Goal: Transaction & Acquisition: Purchase product/service

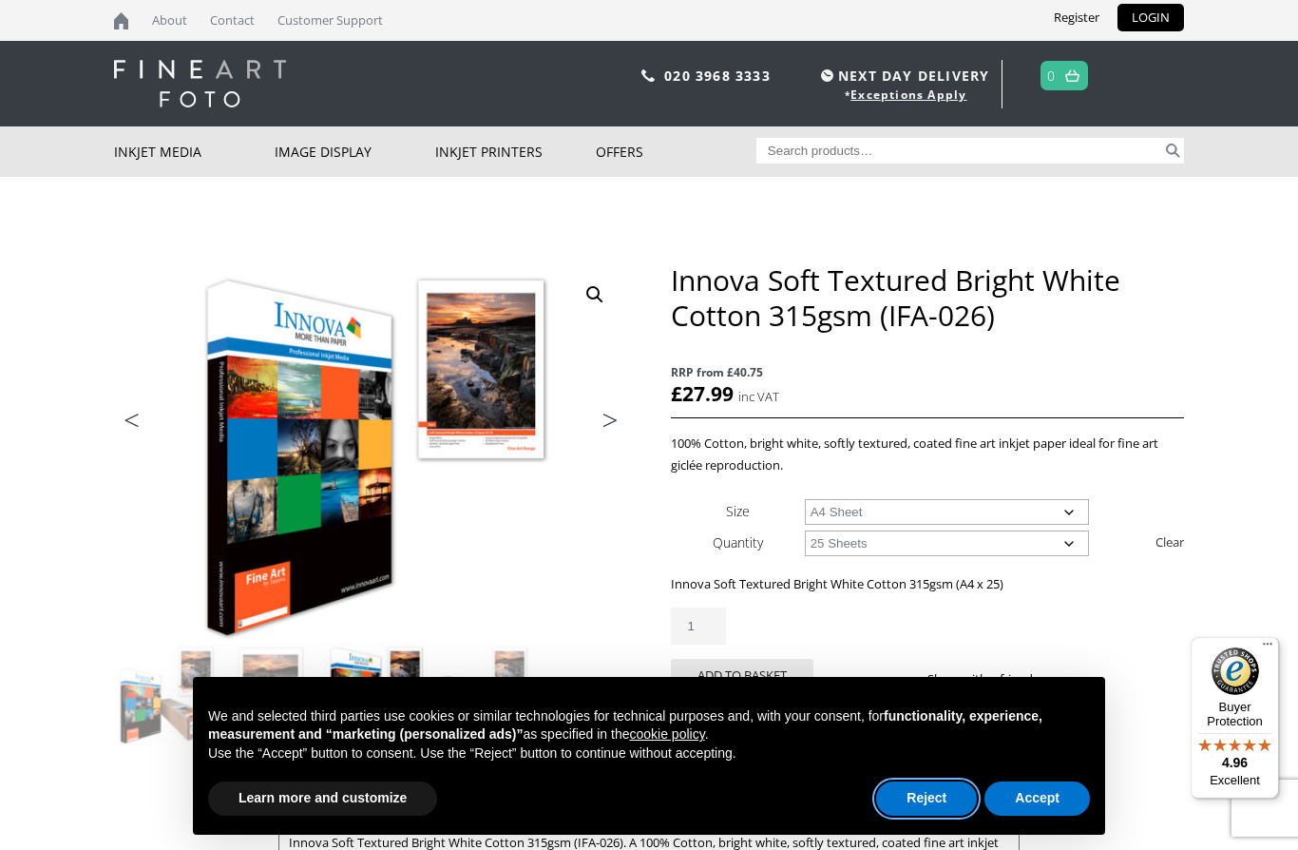
click at [920, 797] on button "Reject" at bounding box center [926, 798] width 101 height 34
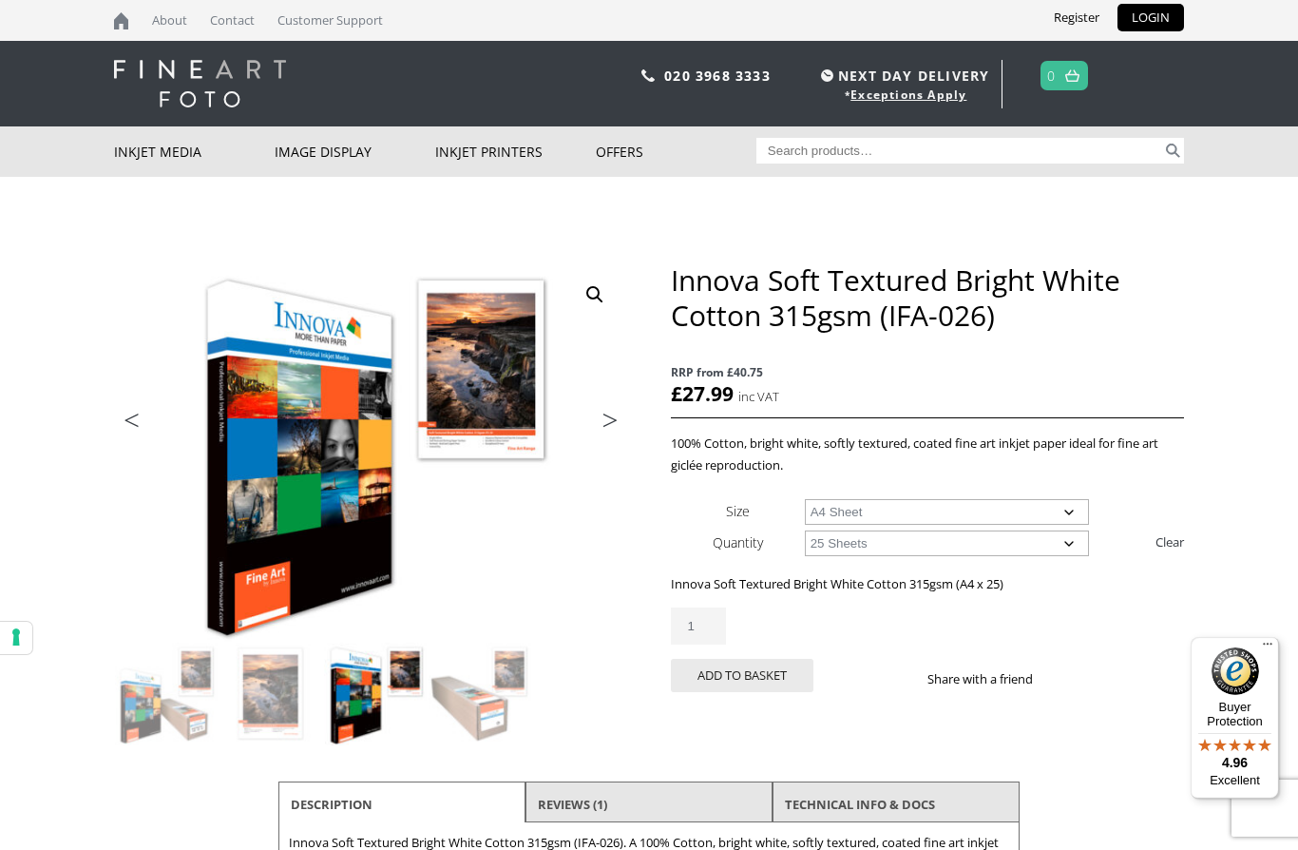
click at [880, 141] on input "Search for:" at bounding box center [959, 151] width 407 height 26
type input "Innova soft white cotton"
click at [1173, 150] on button "Search" at bounding box center [1173, 151] width 22 height 26
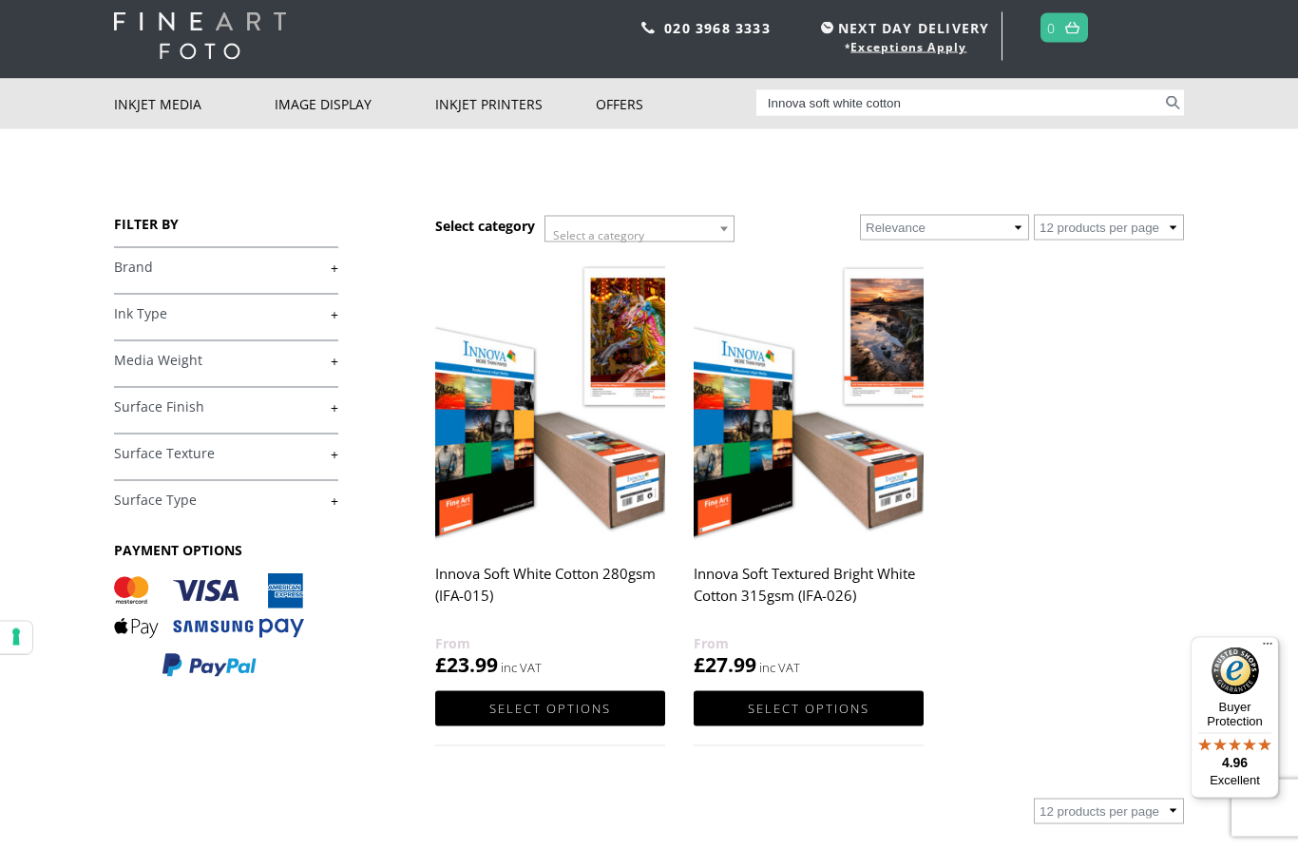
scroll to position [48, 0]
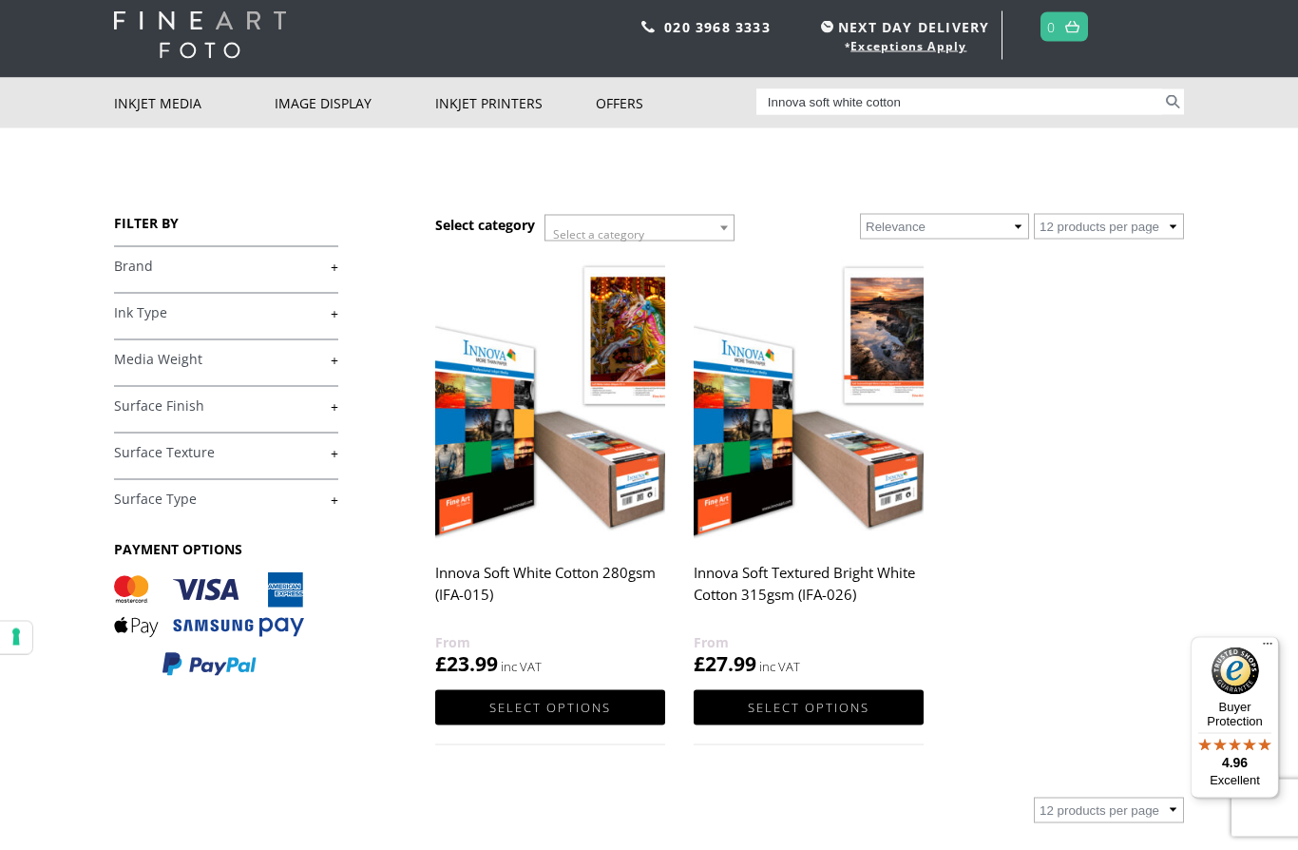
click at [597, 694] on link "Select options" at bounding box center [550, 707] width 230 height 35
click at [543, 555] on h2 "Innova Soft White Cotton 280gsm (IFA-015)" at bounding box center [550, 593] width 230 height 76
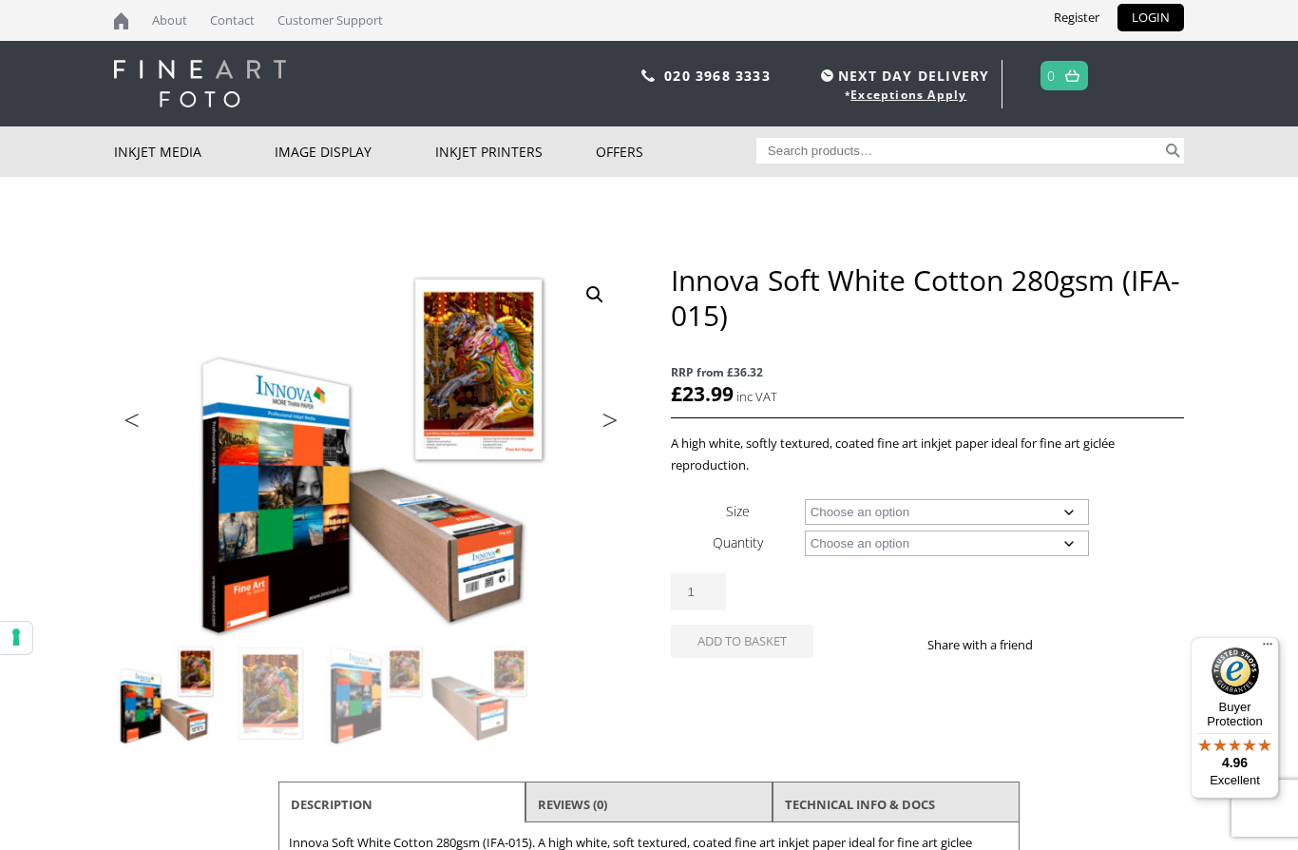
click at [1071, 506] on select "Choose an option A4 Sheet A3 Sheet A3+ Sheet A2 Sheet 17" Wide Roll 24" Wide Ro…" at bounding box center [947, 512] width 285 height 26
select select "a3-sheet"
click at [1071, 540] on select "Choose an option 25 Sheets" at bounding box center [947, 543] width 285 height 26
select select "25-sheets"
select select "a3-sheet"
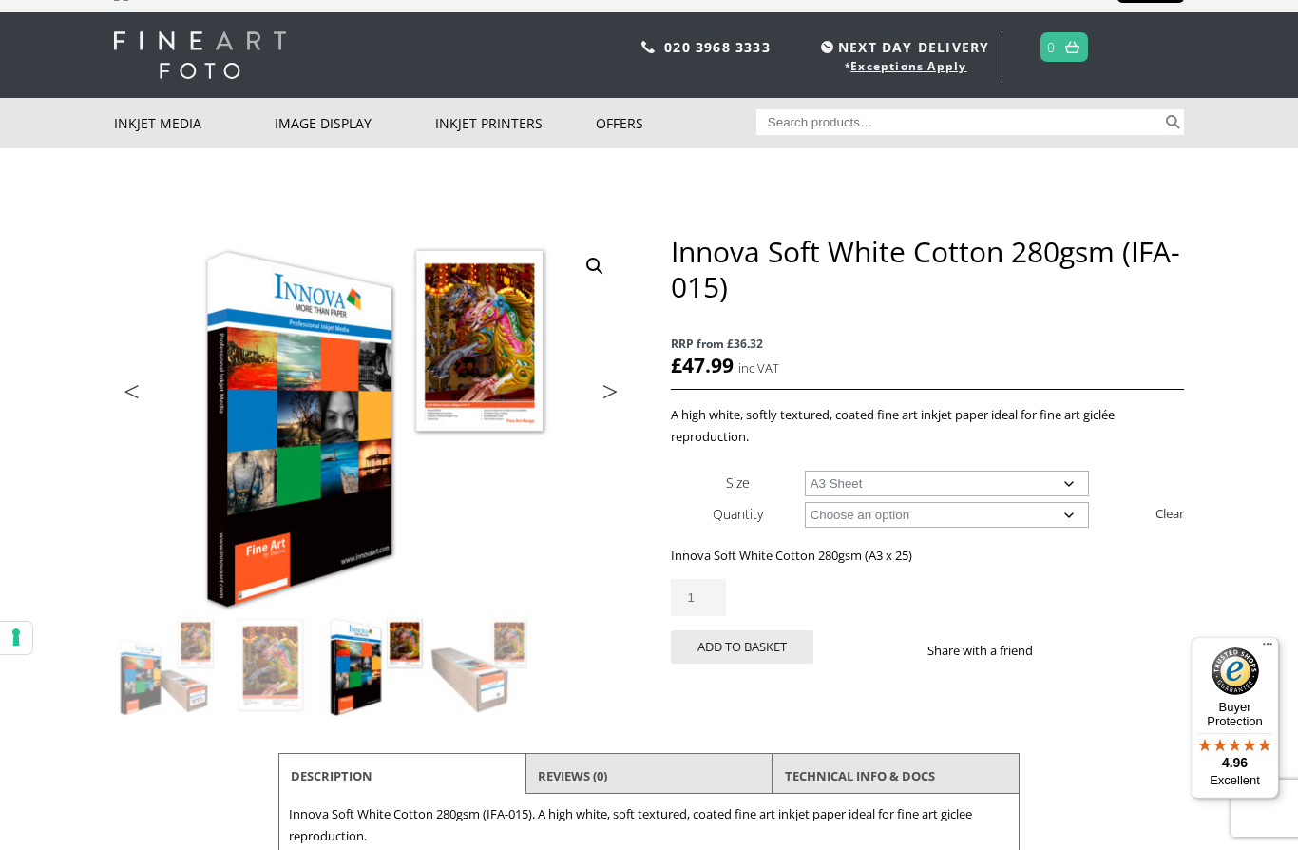
scroll to position [35, 0]
